Goal: Transaction & Acquisition: Purchase product/service

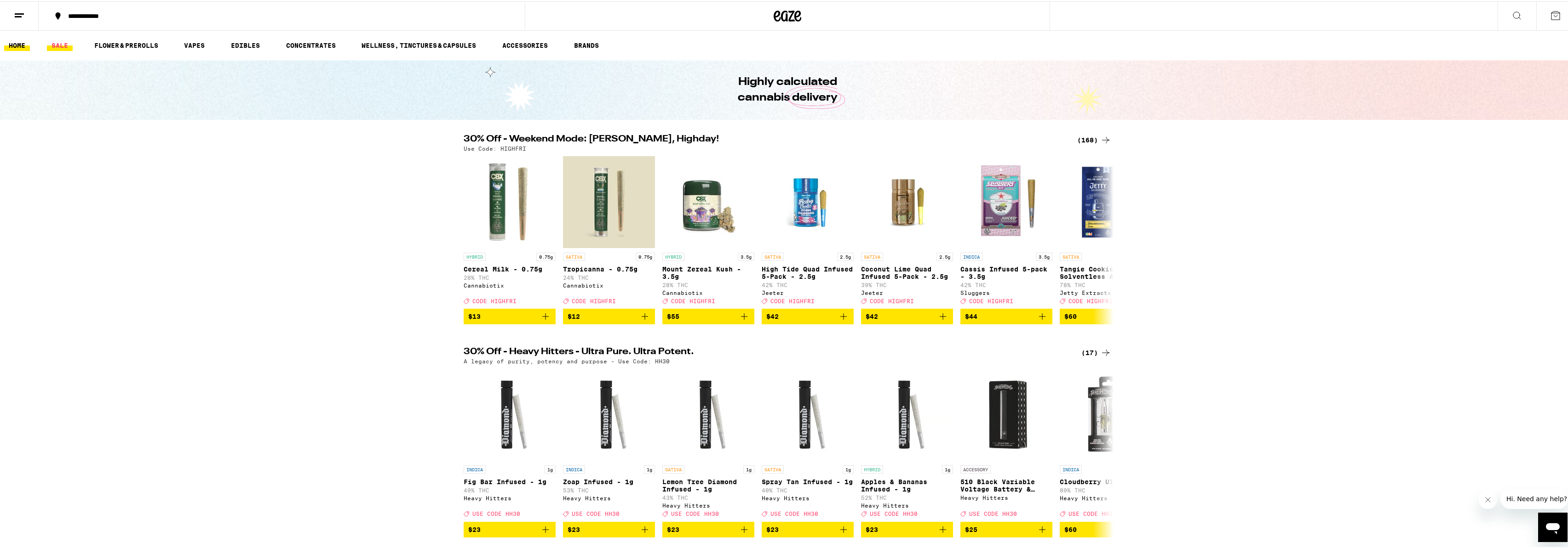
click at [53, 40] on link "SALE" at bounding box center [60, 44] width 26 height 11
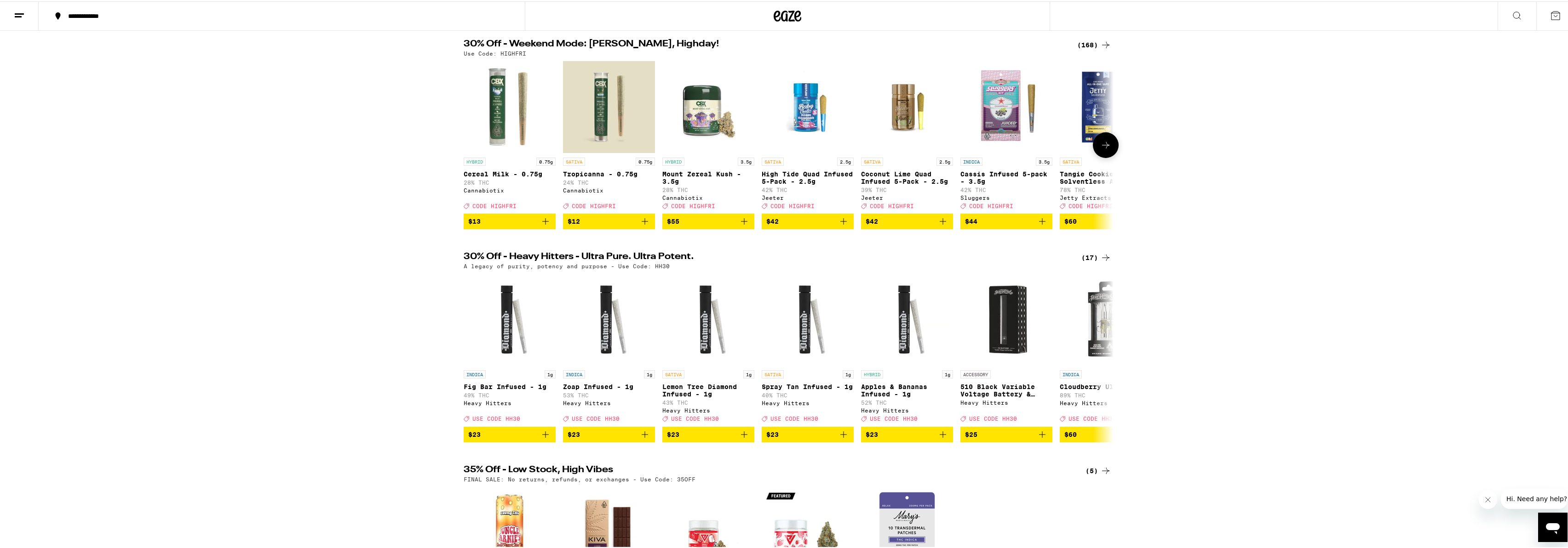
scroll to position [107, 0]
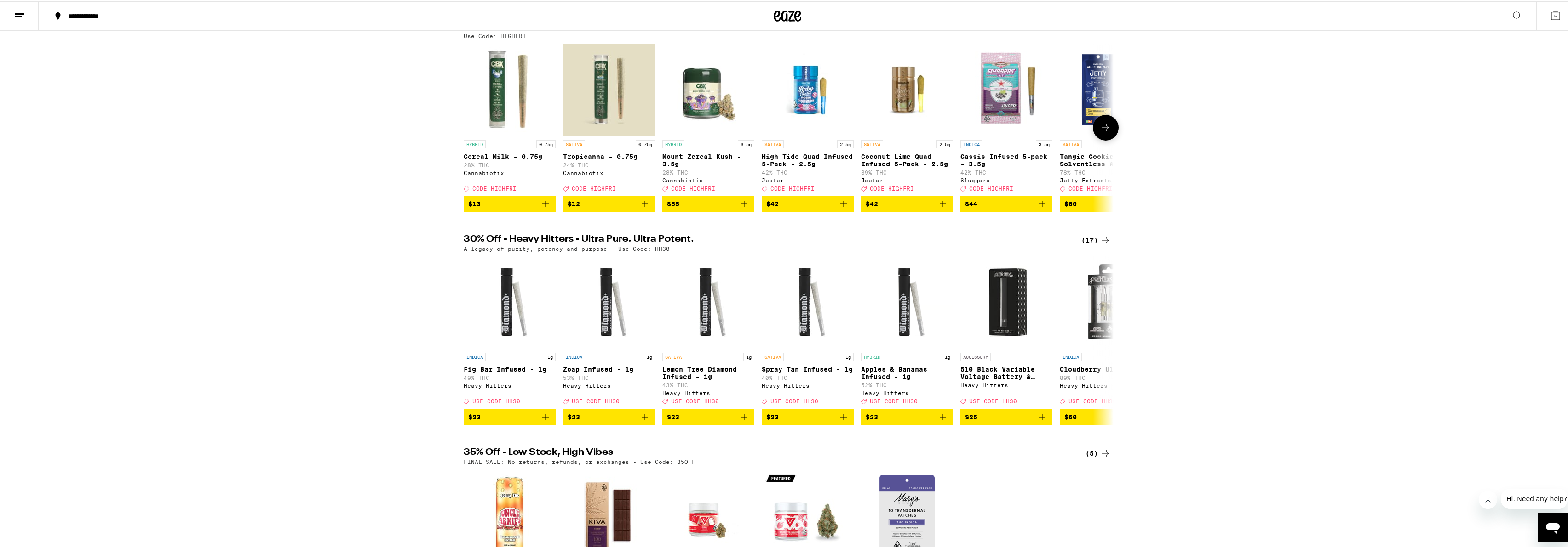
click at [645, 208] on icon "Add to bag" at bounding box center [645, 203] width 11 height 11
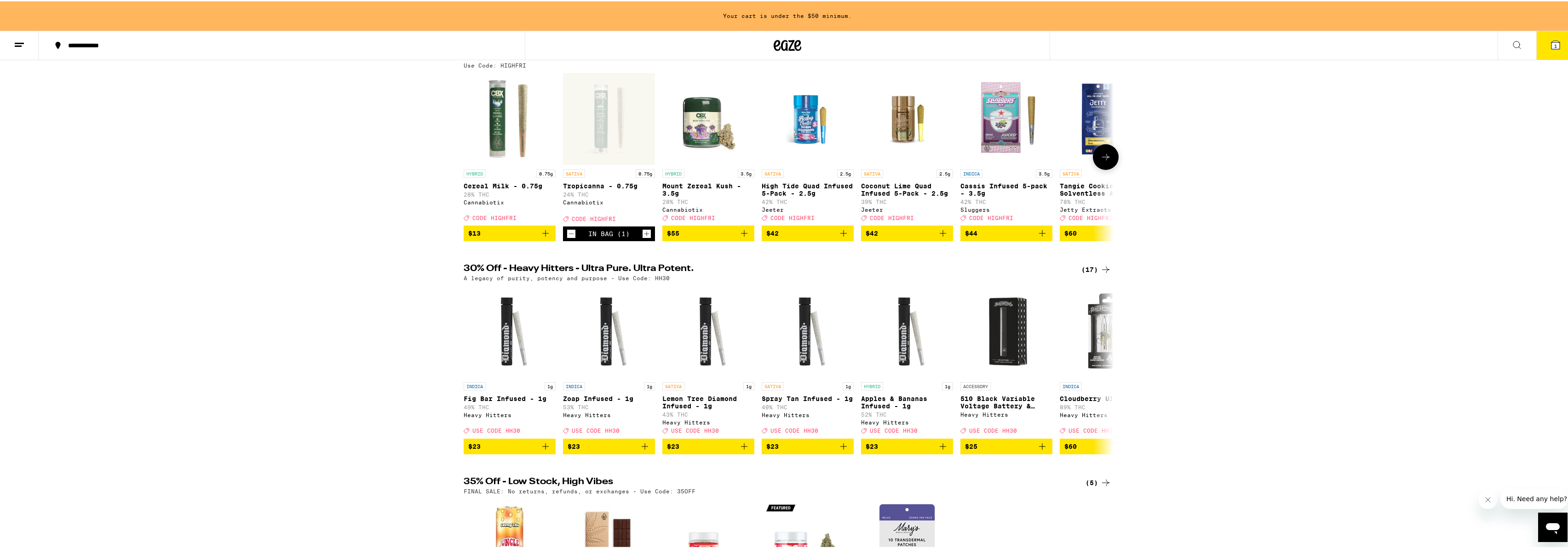
scroll to position [136, 0]
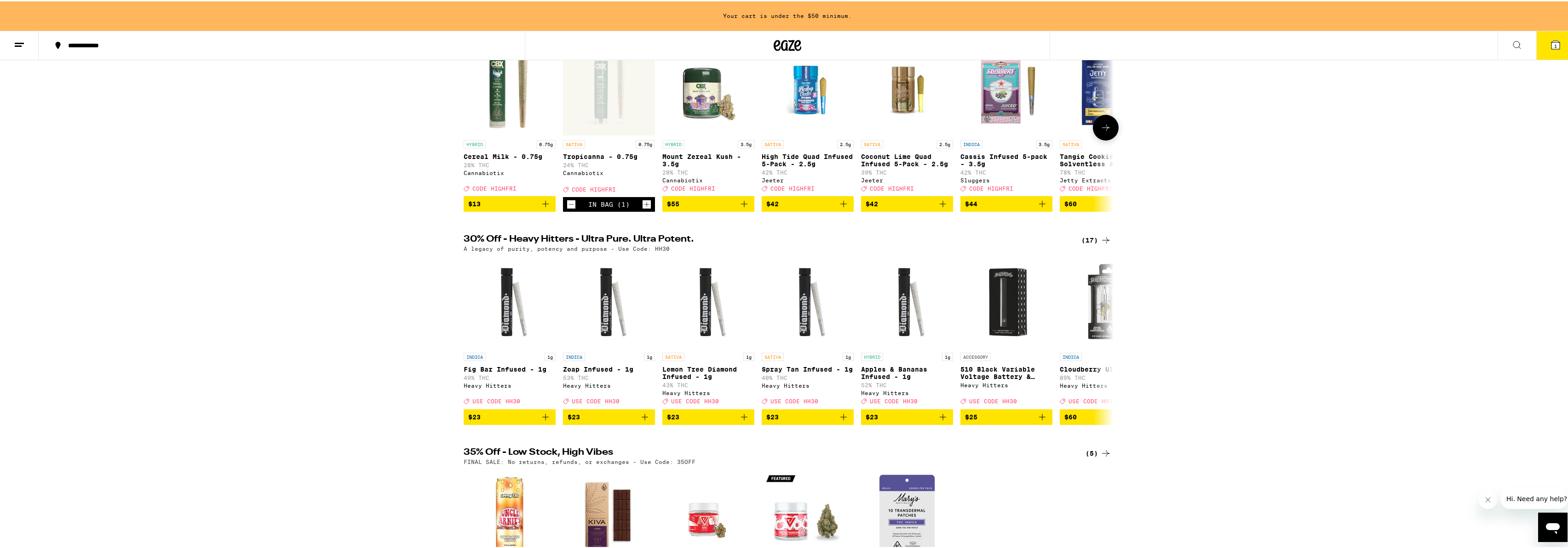
click at [937, 208] on icon "Add to bag" at bounding box center [943, 203] width 11 height 11
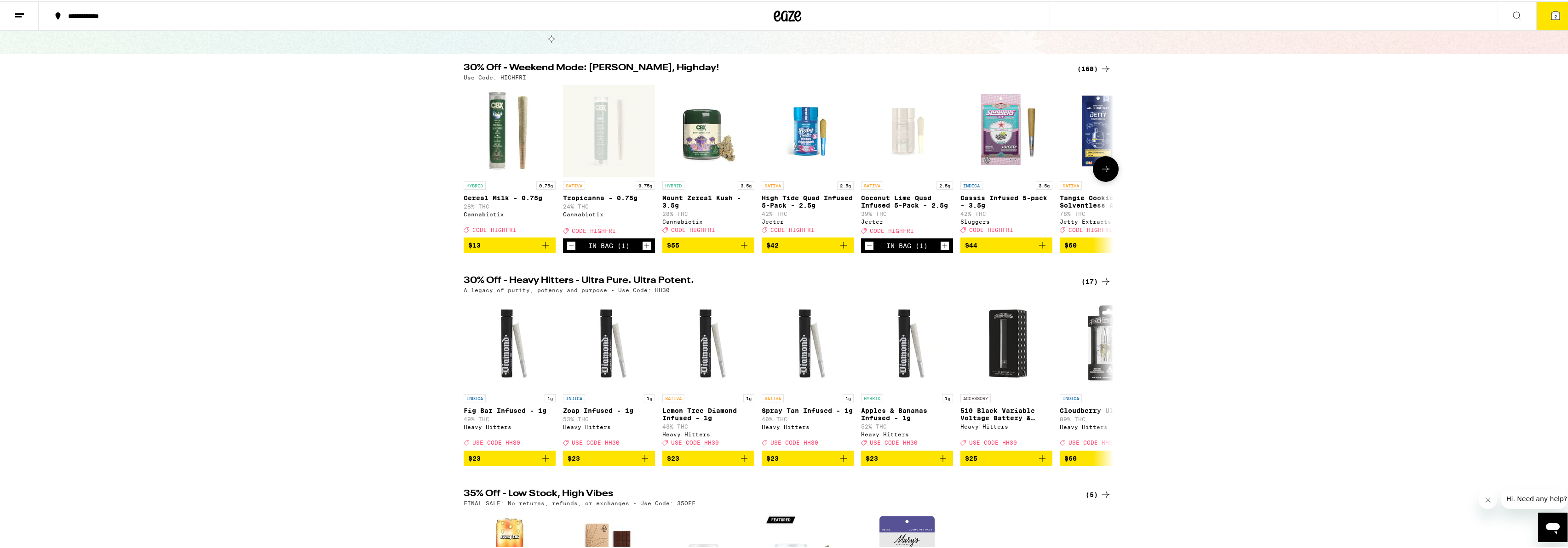
scroll to position [65, 0]
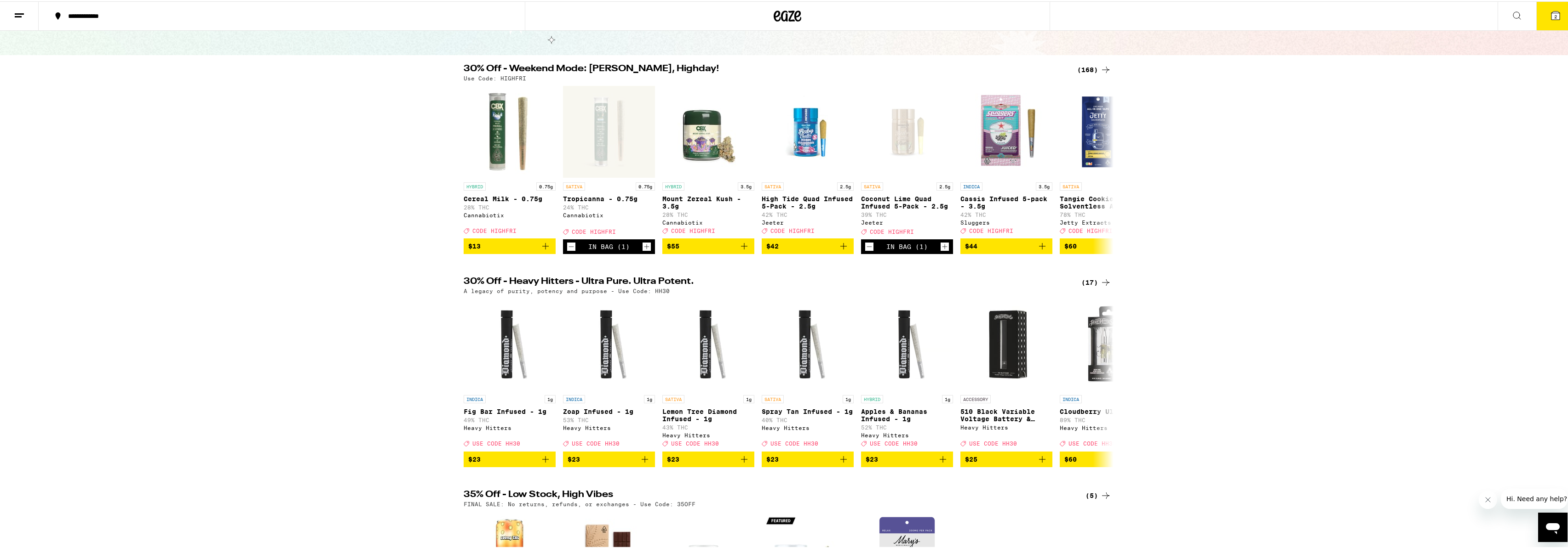
click at [1080, 71] on div "(168)" at bounding box center [1094, 69] width 34 height 11
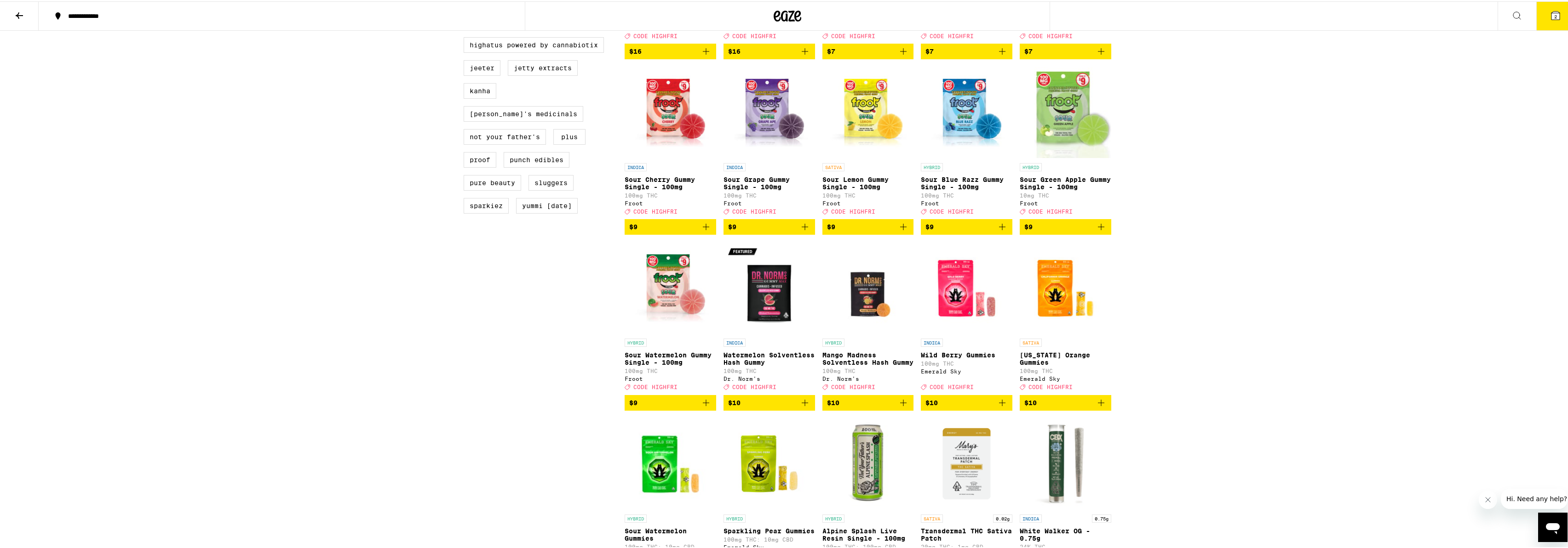
scroll to position [772, 0]
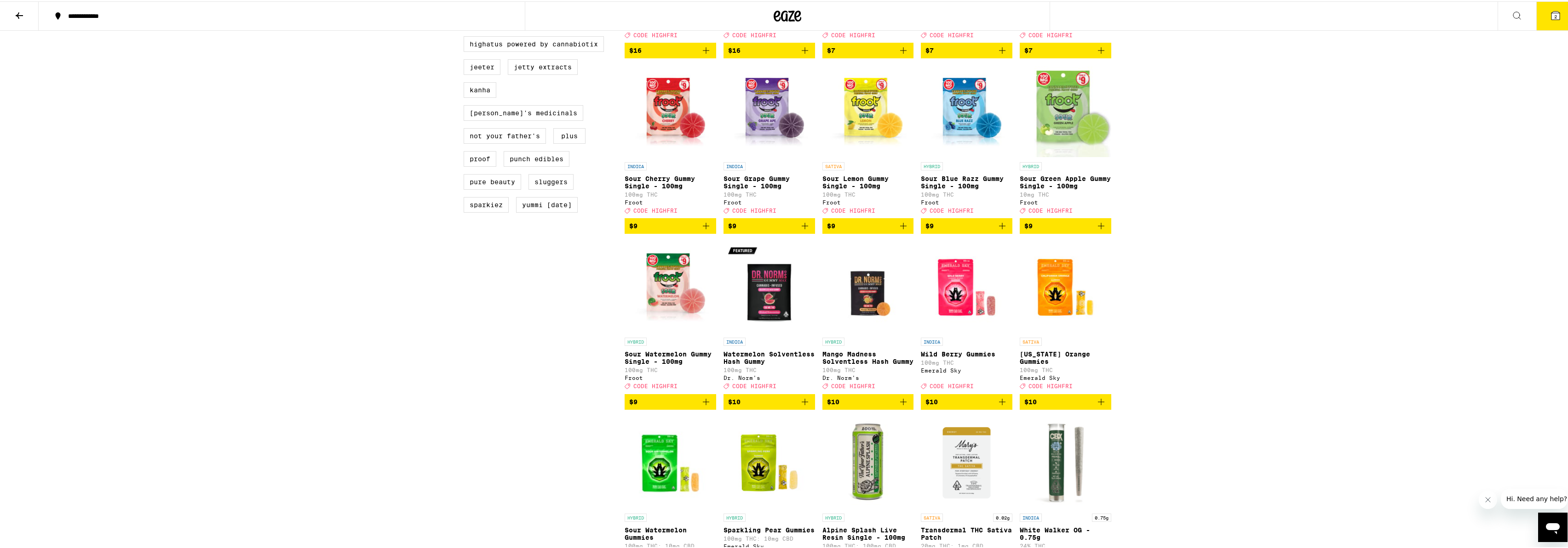
click at [1097, 404] on icon "Add to bag" at bounding box center [1101, 401] width 6 height 6
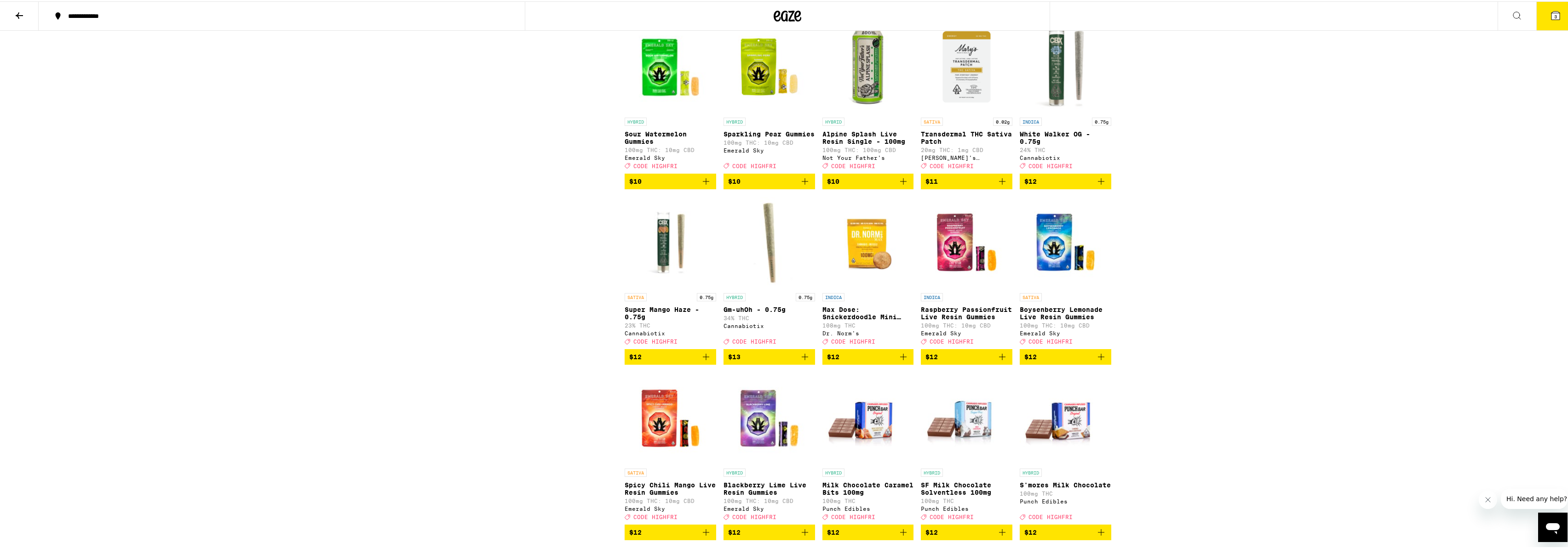
scroll to position [1199, 0]
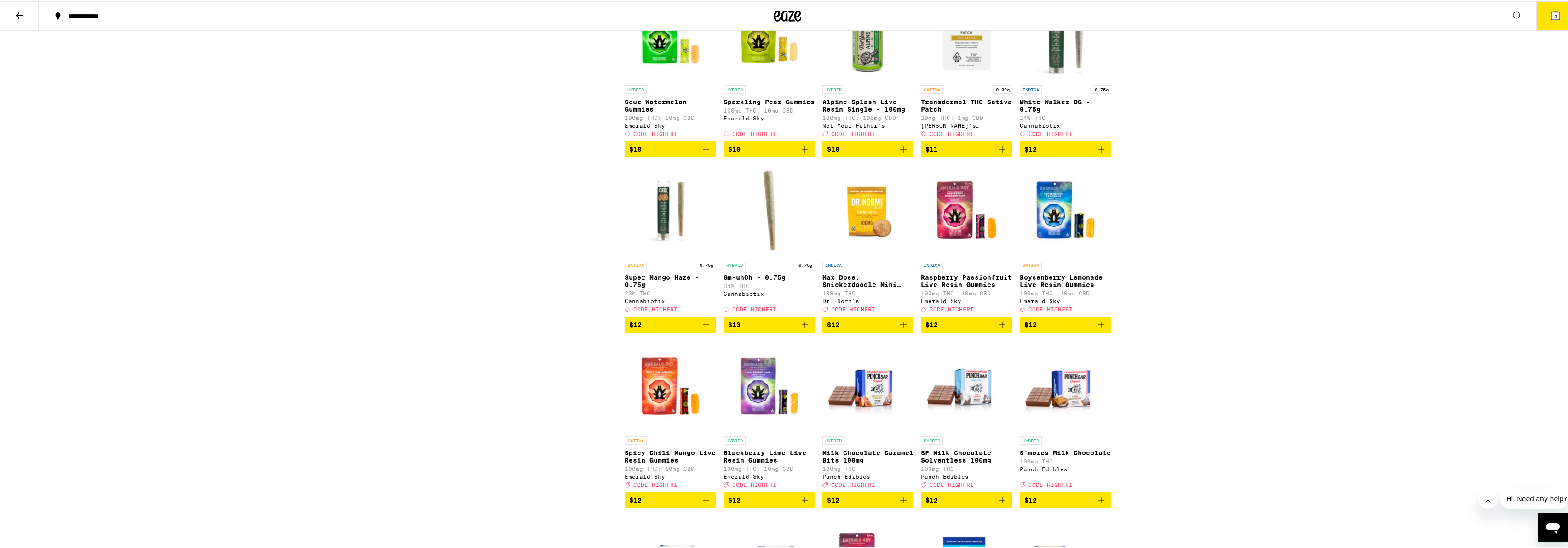
click at [1000, 154] on icon "Add to bag" at bounding box center [1002, 148] width 11 height 11
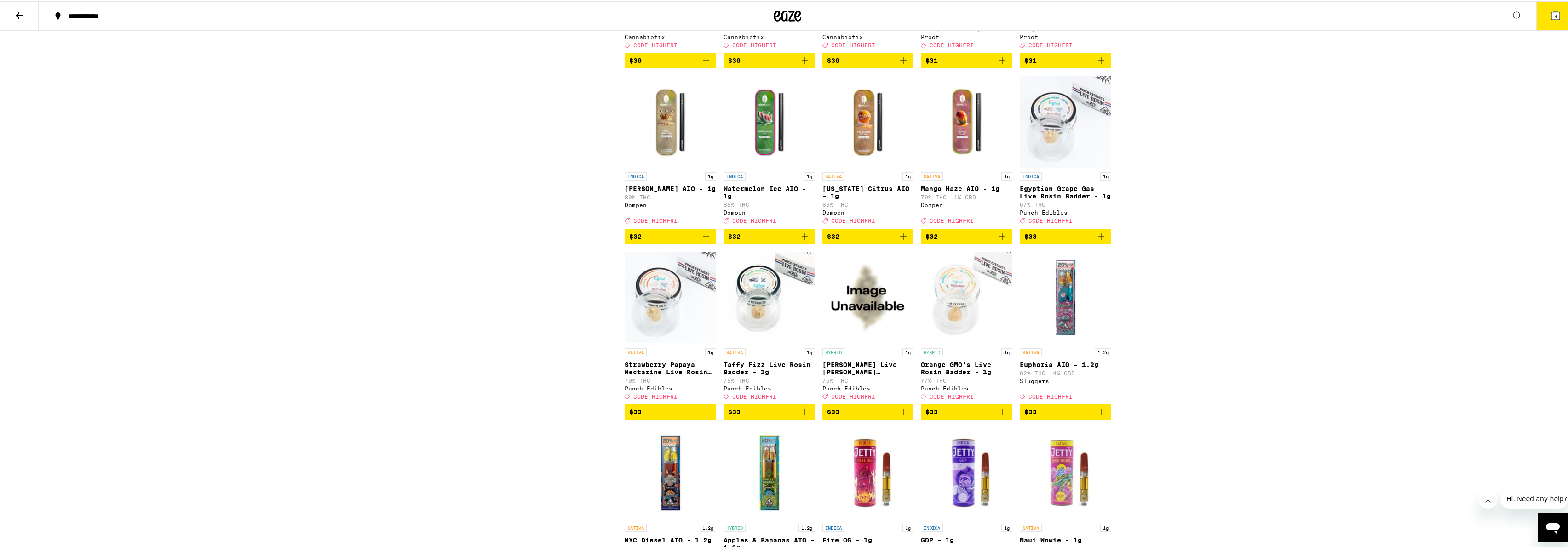
scroll to position [4265, 0]
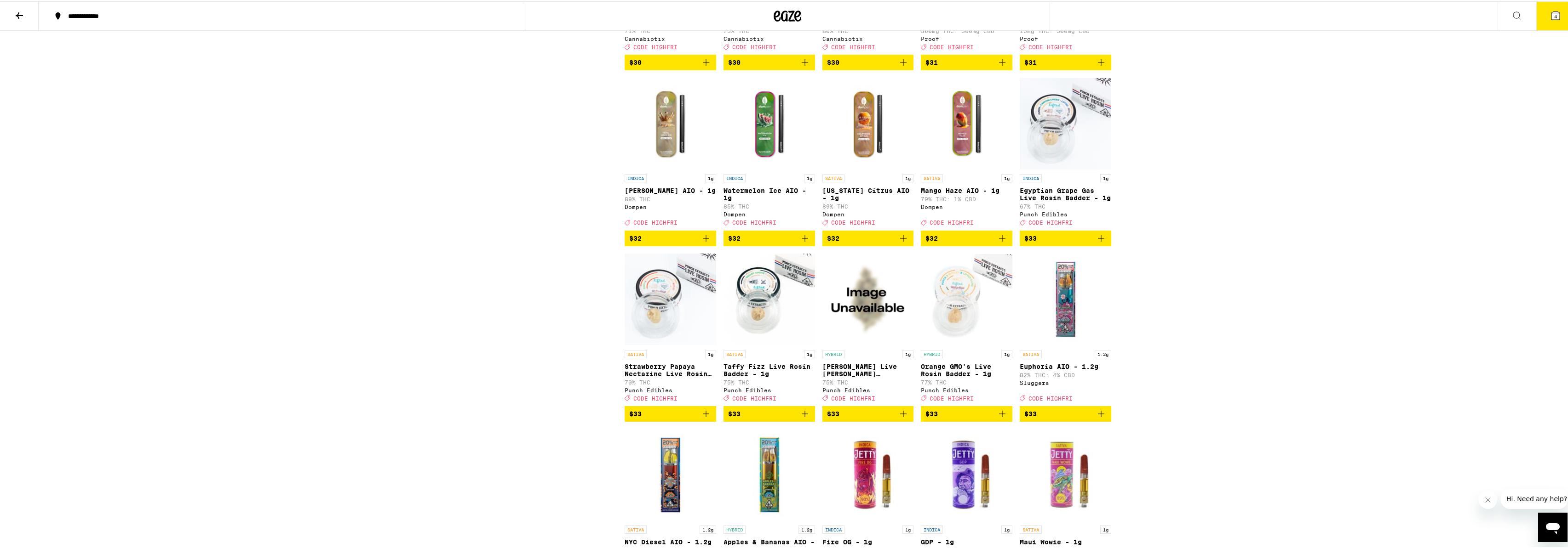
click at [902, 243] on icon "Add to bag" at bounding box center [903, 237] width 11 height 11
click at [1003, 243] on icon "Add to bag" at bounding box center [1002, 237] width 11 height 11
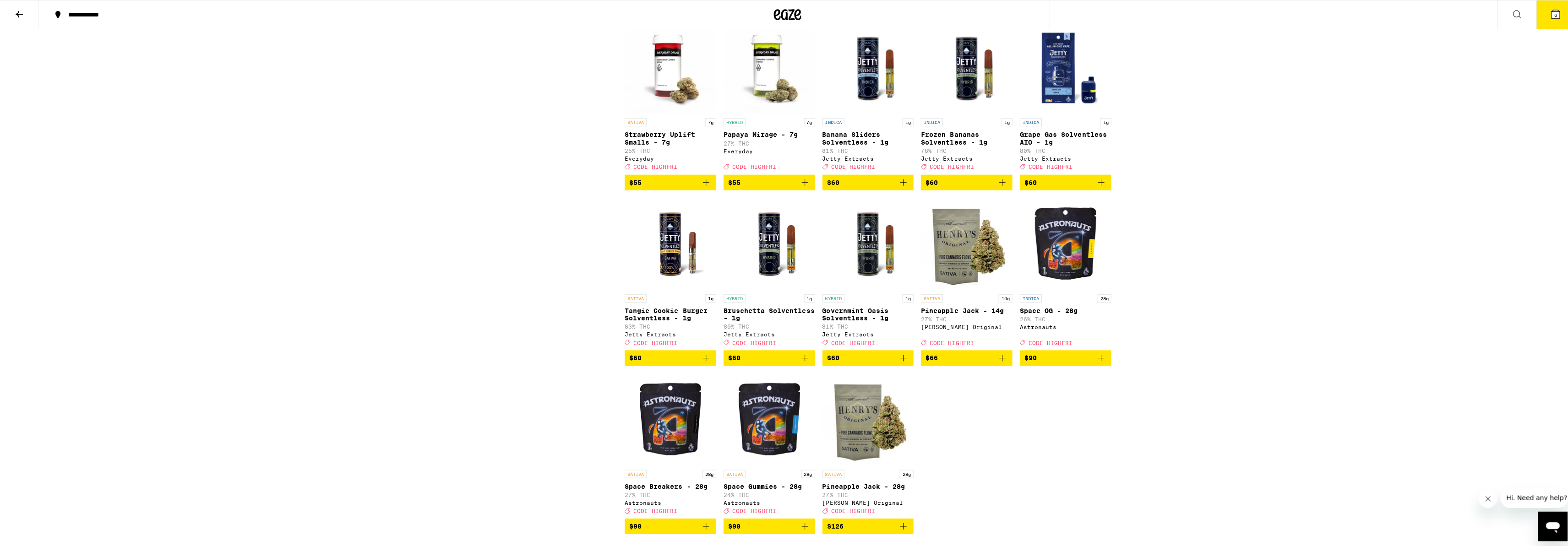
scroll to position [5529, 0]
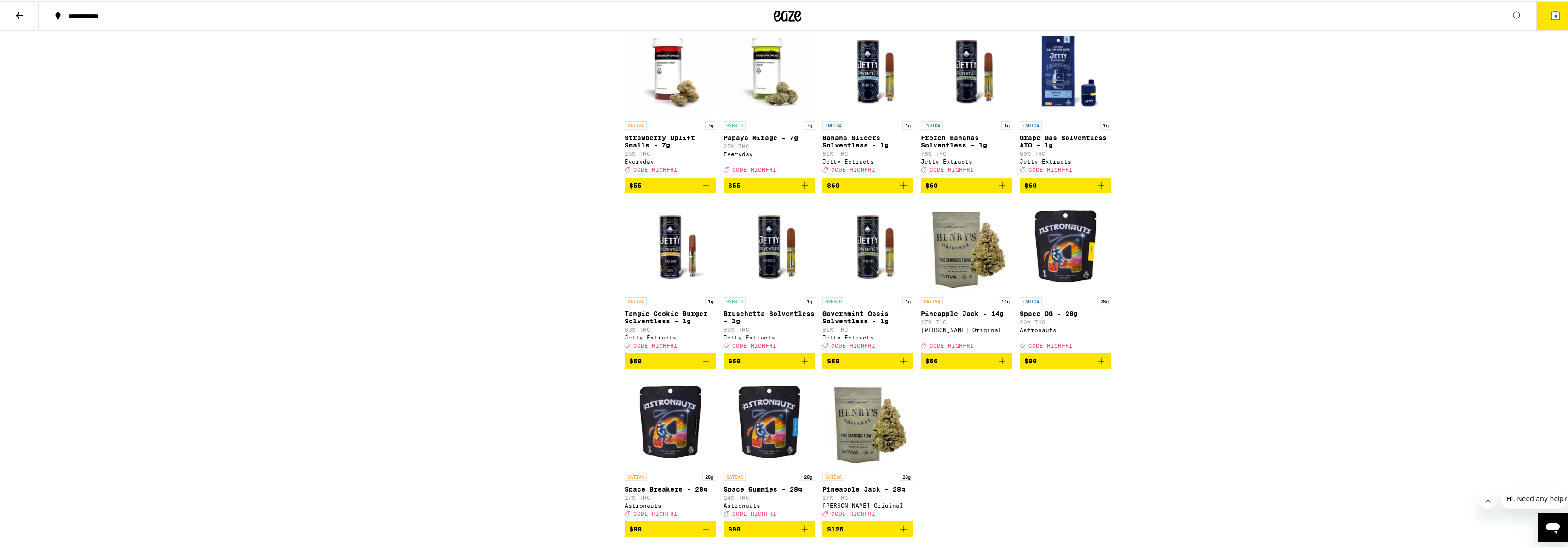
click at [1561, 19] on button "6" at bounding box center [1555, 15] width 38 height 29
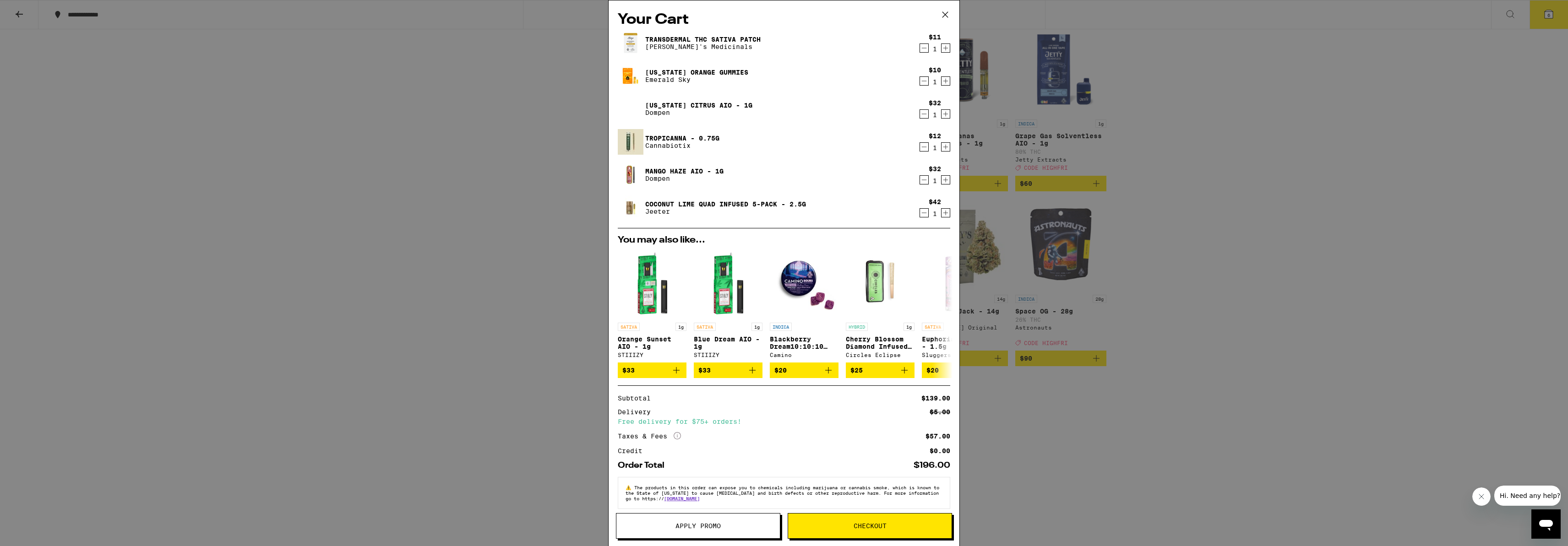
click at [882, 526] on span "Checkout" at bounding box center [869, 526] width 33 height 6
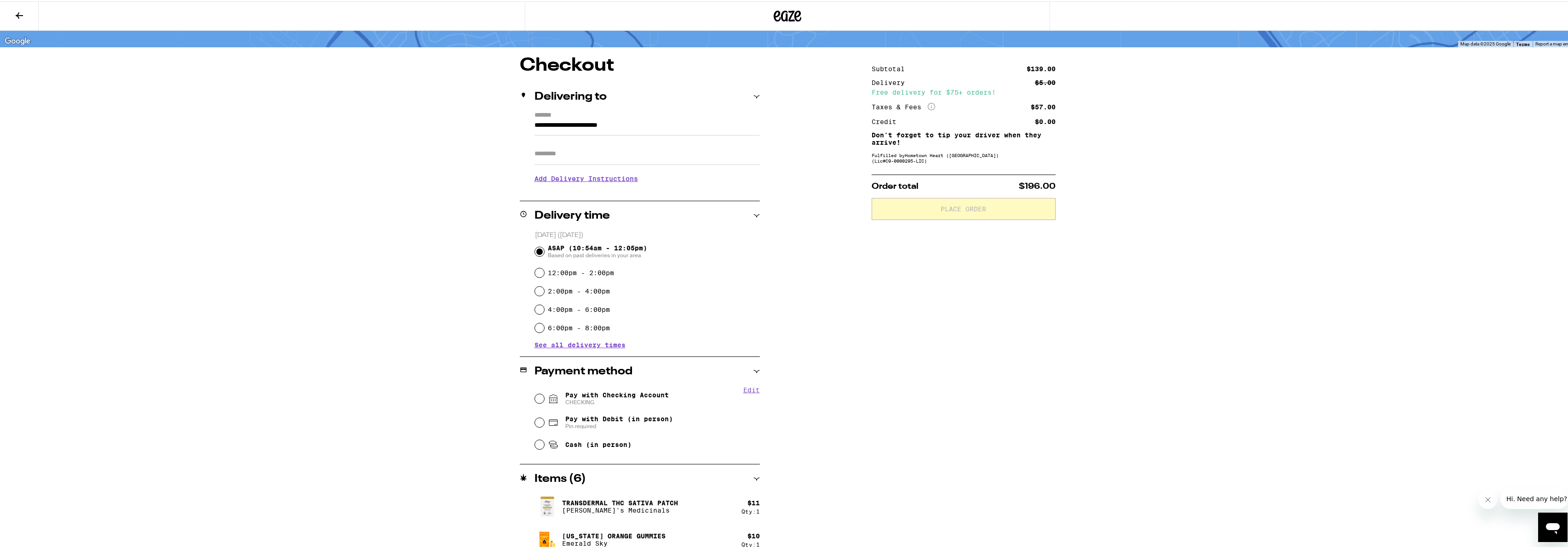
scroll to position [167, 0]
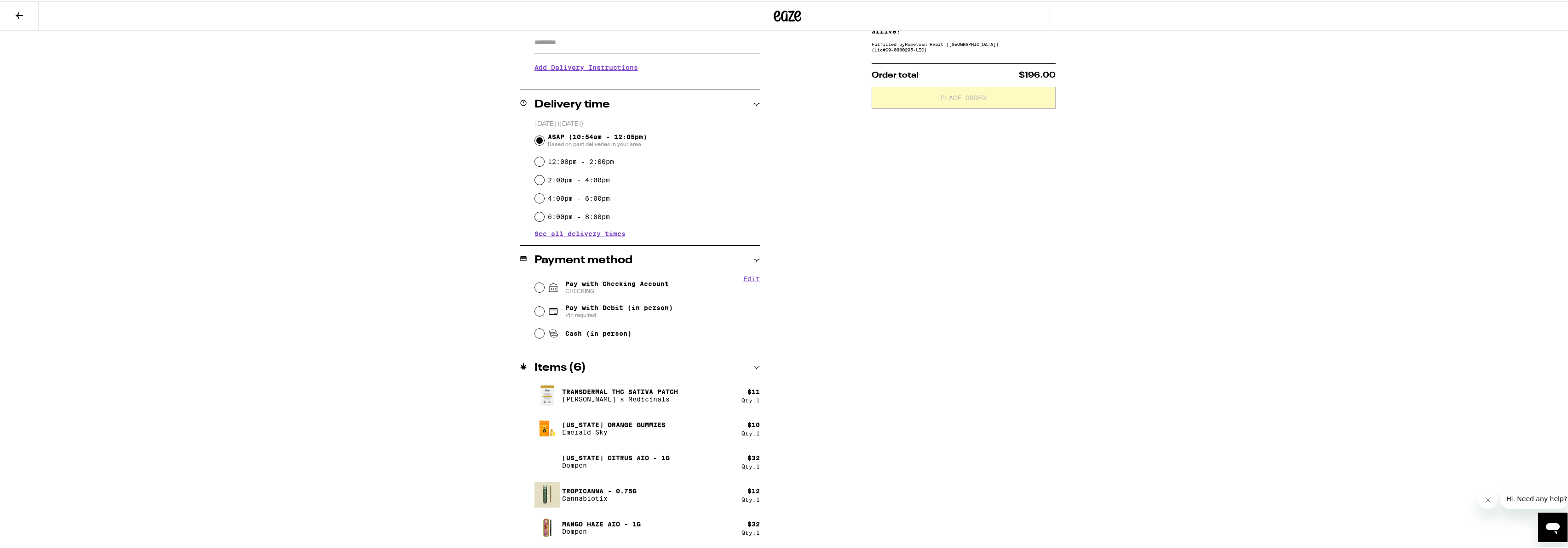
click at [616, 281] on span "Pay with Checking Account CHECKING" at bounding box center [616, 286] width 103 height 14
click at [544, 282] on input "Pay with Checking Account CHECKING" at bounding box center [539, 286] width 9 height 9
radio input "true"
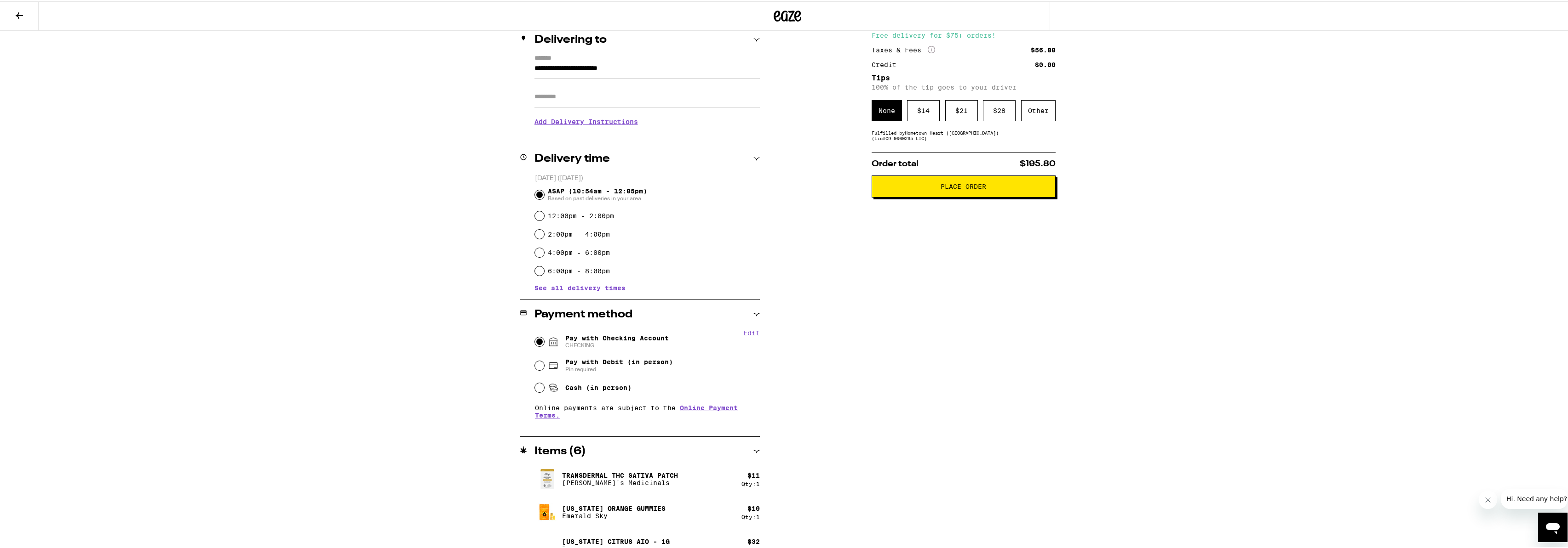
scroll to position [105, 0]
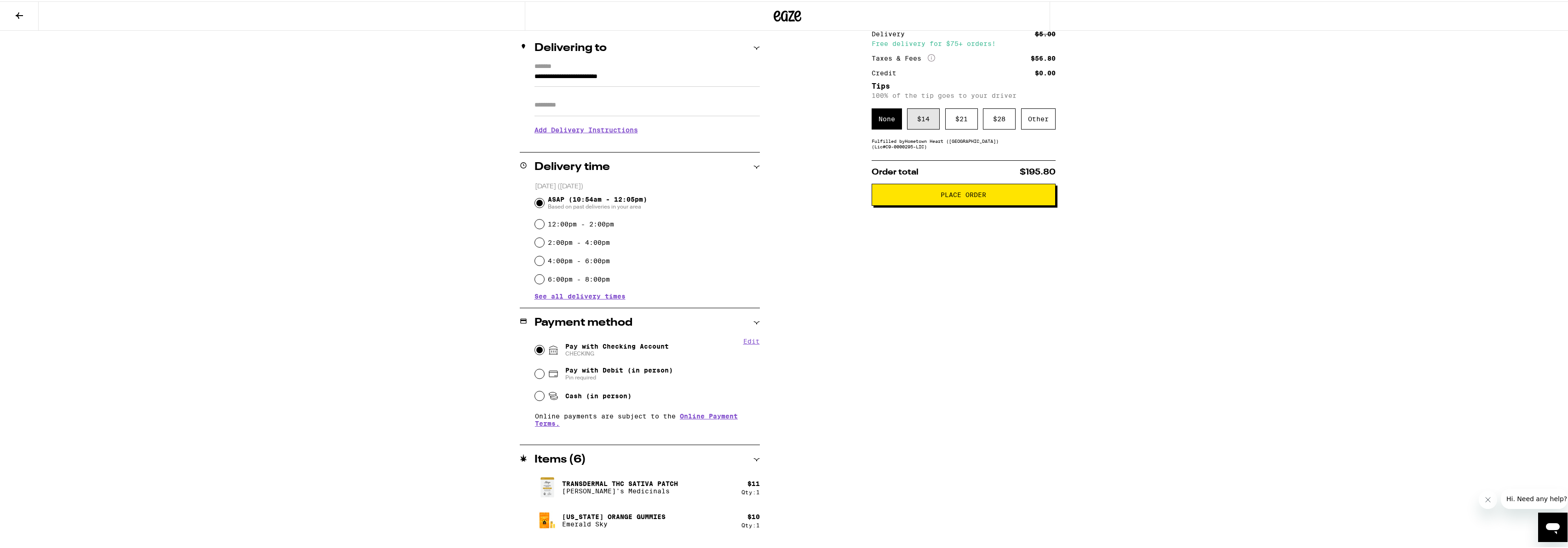
click at [927, 111] on div "$ 14" at bounding box center [923, 118] width 33 height 21
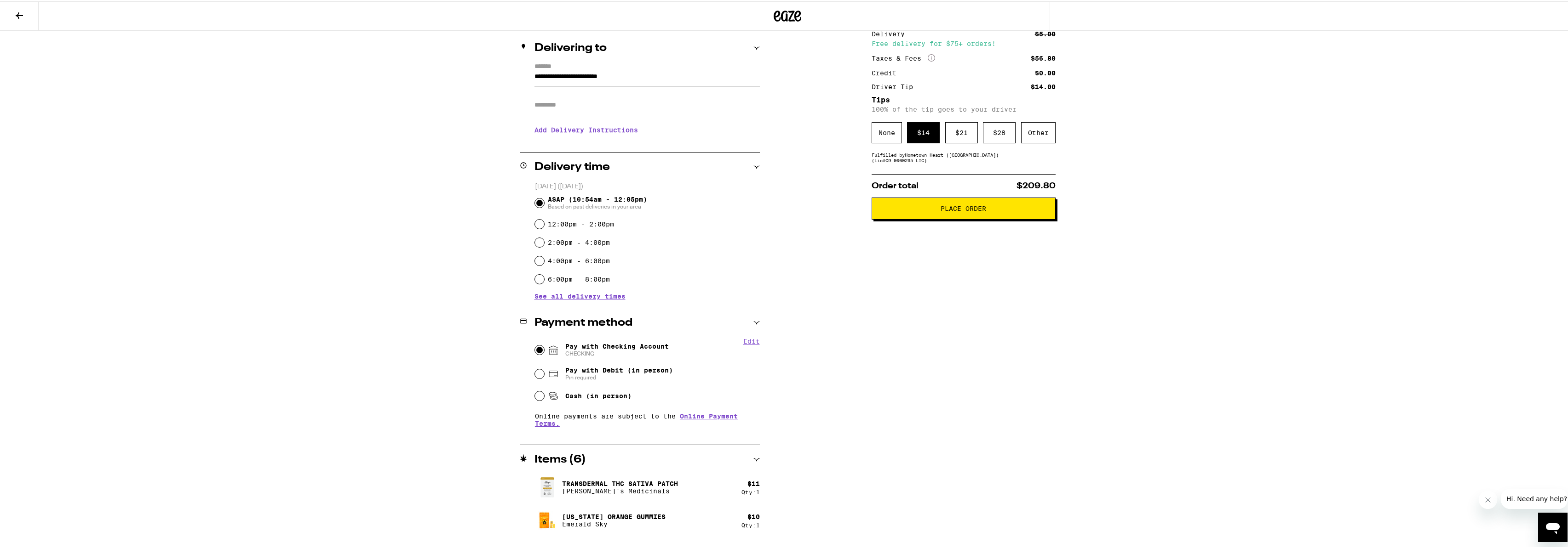
click at [925, 214] on button "Place Order" at bounding box center [963, 208] width 184 height 22
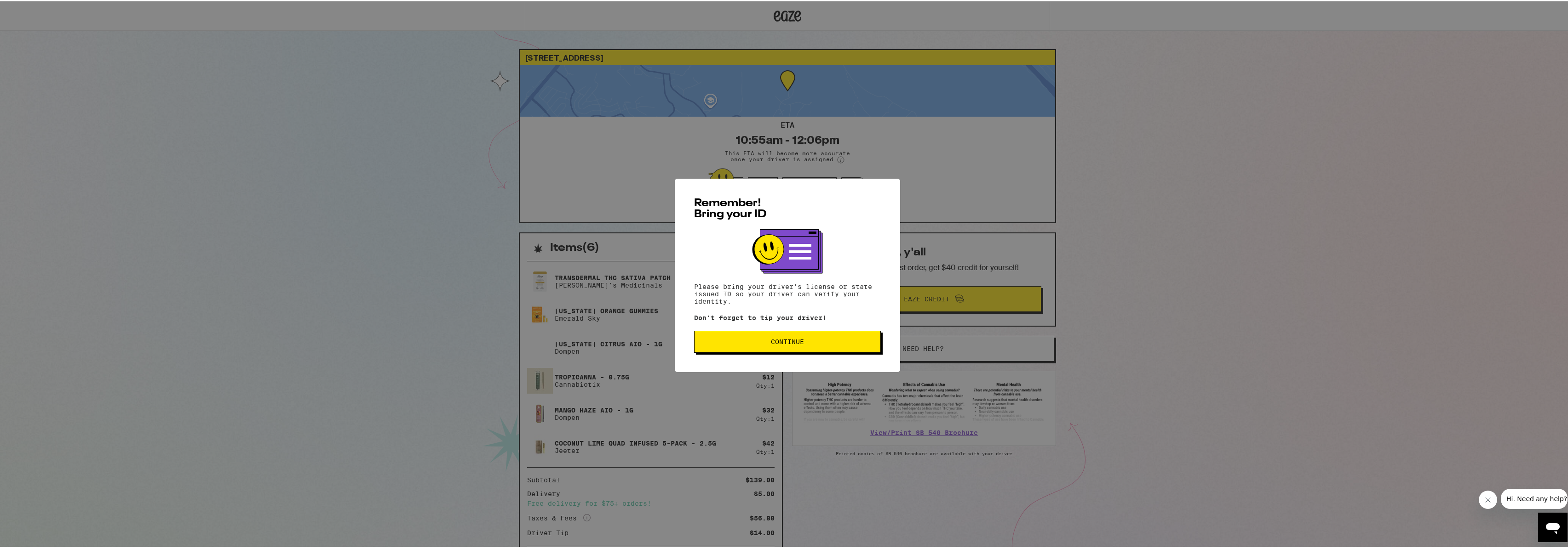
click at [880, 339] on div "Remember! Bring your ID Please bring your driver's license or state issued ID s…" at bounding box center [787, 274] width 225 height 194
click at [857, 341] on span "Continue" at bounding box center [786, 340] width 171 height 6
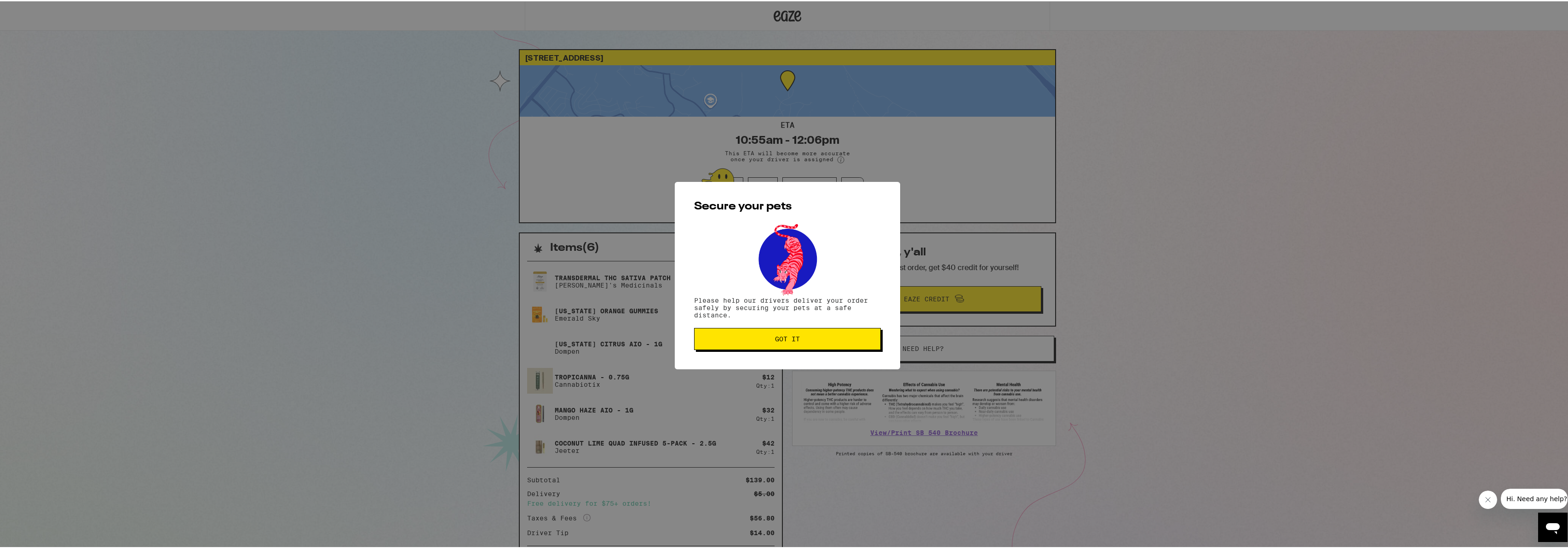
click at [863, 340] on span "Got it" at bounding box center [786, 338] width 171 height 6
